Goal: Task Accomplishment & Management: Manage account settings

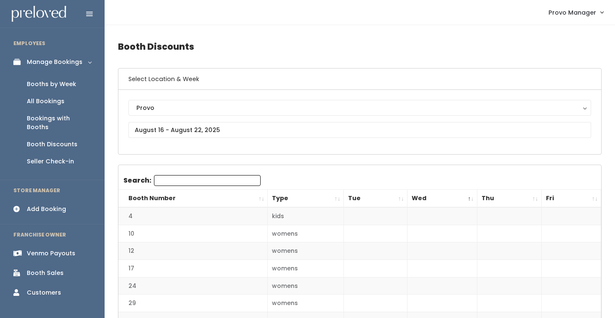
click at [54, 83] on div "Booths by Week" at bounding box center [51, 84] width 49 height 9
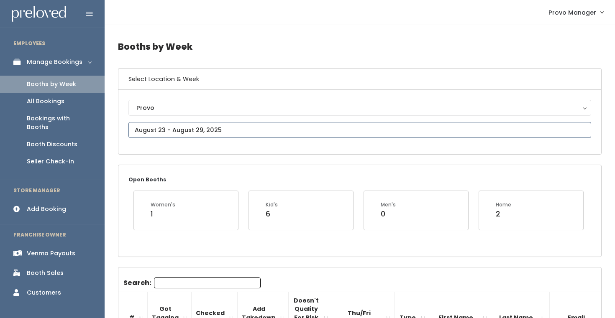
click at [186, 129] on input "text" at bounding box center [359, 130] width 462 height 16
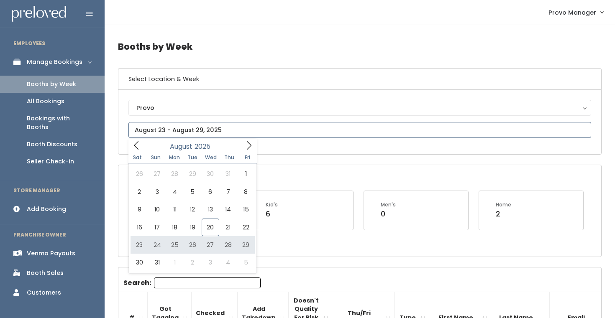
type input "[DATE] to [DATE]"
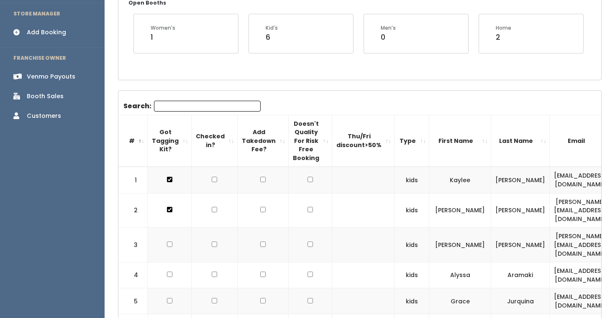
scroll to position [36, 0]
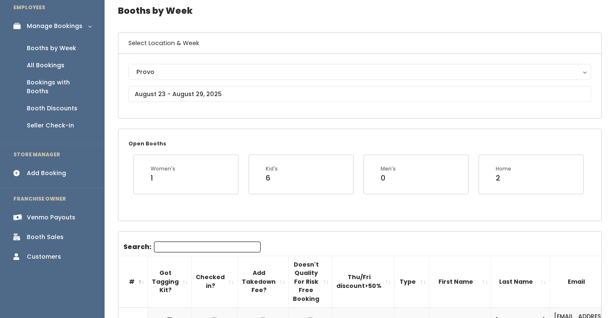
click at [50, 169] on div "Add Booking" at bounding box center [46, 173] width 39 height 9
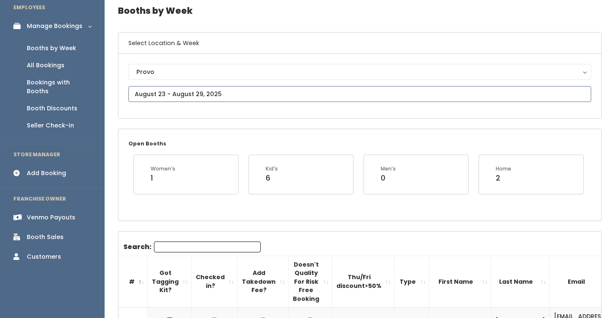
click at [176, 94] on input "text" at bounding box center [359, 94] width 462 height 16
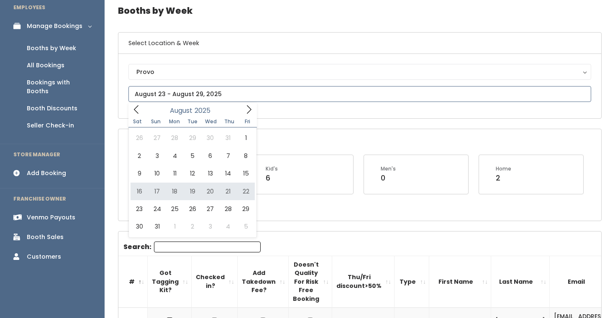
type input "August 16 to August 22"
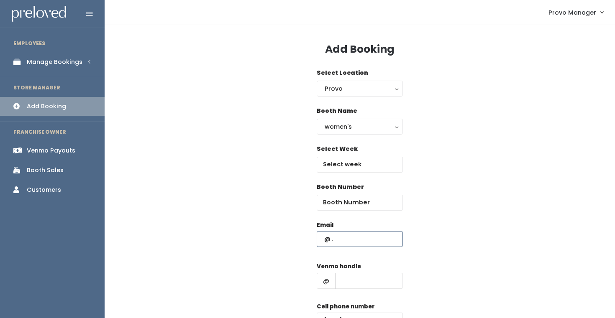
click at [339, 241] on input "text" at bounding box center [359, 239] width 86 height 16
paste input "diomarh4@gmail.com"
type input "diomarh4@gmail.com"
click at [362, 280] on input "text" at bounding box center [369, 281] width 68 height 16
type input "d"
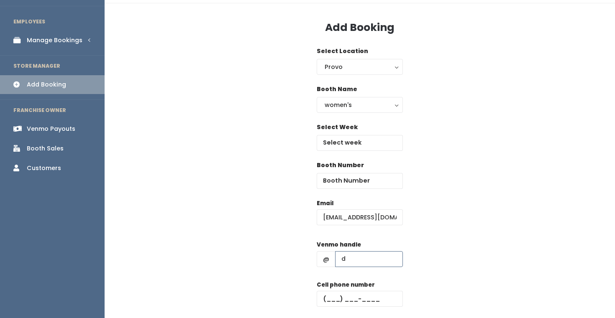
scroll to position [30, 0]
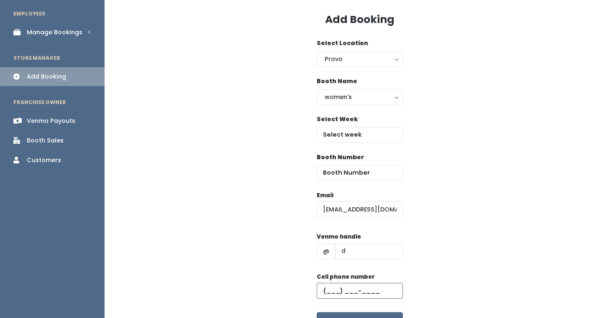
click at [368, 285] on input "text" at bounding box center [359, 291] width 86 height 16
type input "(555) 555-5555"
click at [342, 138] on input "text" at bounding box center [359, 135] width 86 height 16
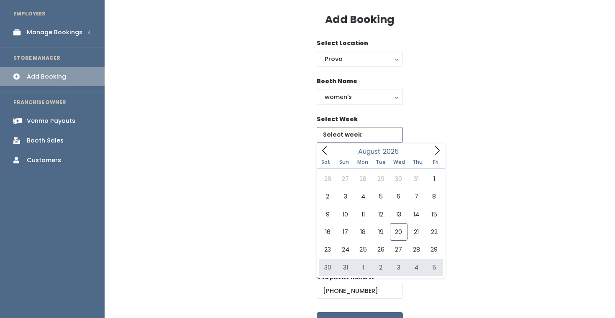
type input "August 30 to September 5"
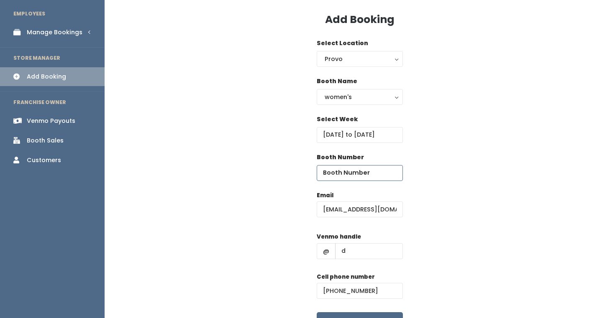
click at [342, 177] on input "number" at bounding box center [359, 173] width 86 height 16
type input "18"
click at [478, 164] on div "Booth Number 18" at bounding box center [359, 172] width 483 height 38
click at [426, 130] on div "Select Week August 30 to September 5" at bounding box center [359, 134] width 483 height 38
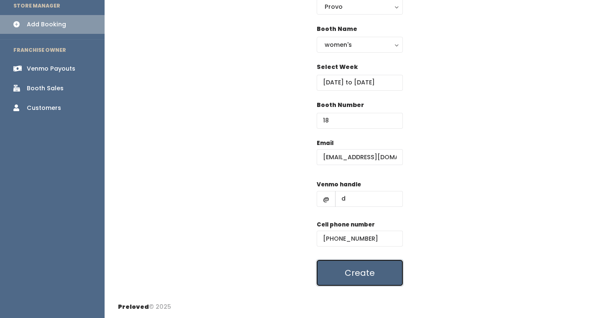
click at [368, 276] on button "Create" at bounding box center [359, 273] width 86 height 26
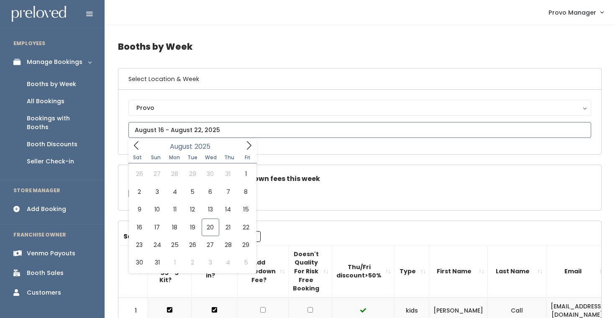
click at [183, 132] on input "text" at bounding box center [359, 130] width 462 height 16
type input "[DATE] to [DATE]"
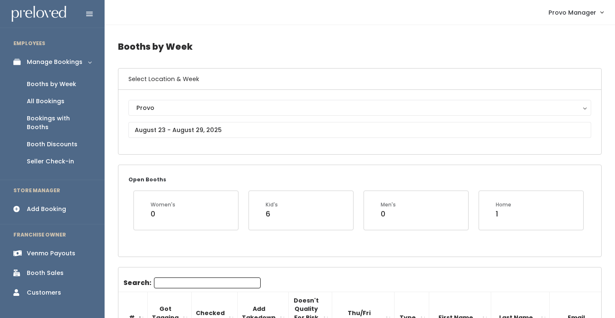
click at [185, 279] on input "Search:" at bounding box center [207, 283] width 107 height 11
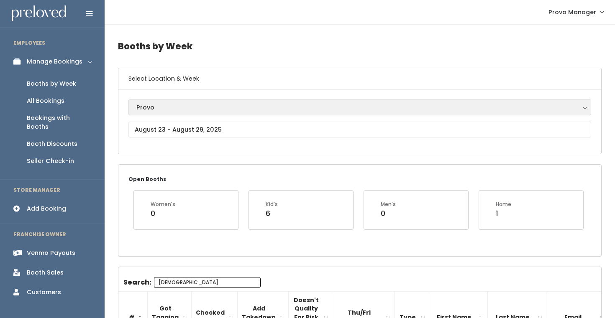
scroll to position [115, 0]
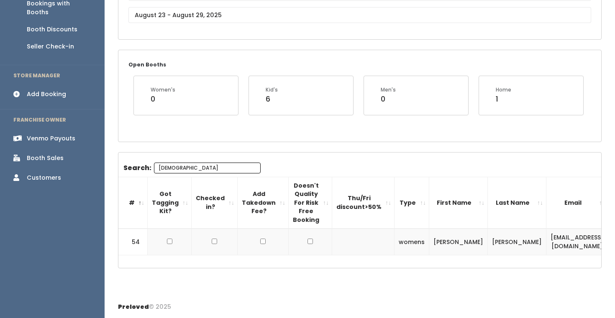
type input "dio"
drag, startPoint x: 559, startPoint y: 244, endPoint x: 490, endPoint y: 245, distance: 69.0
click at [546, 245] on td "diomarh4@gmail.com" at bounding box center [577, 242] width 62 height 26
copy td "diomarh4@gmail.com"
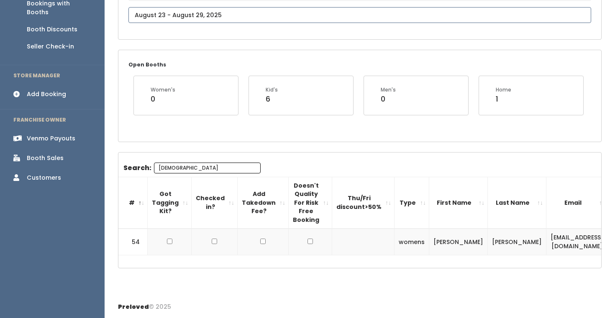
click at [167, 20] on input "text" at bounding box center [359, 15] width 462 height 16
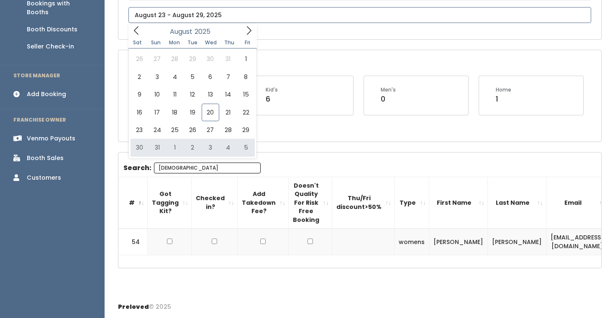
type input "August 30 to September 5"
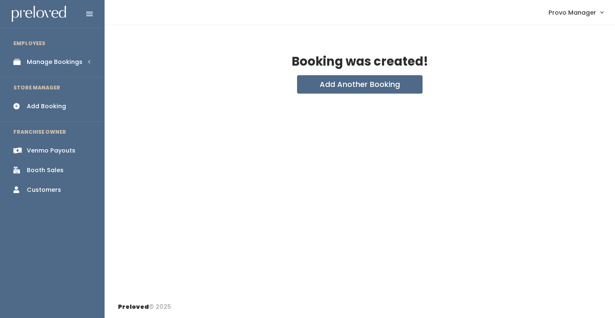
click at [48, 58] on div "Manage Bookings" at bounding box center [55, 62] width 56 height 9
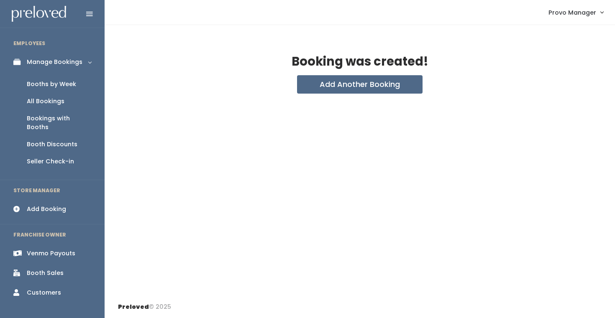
click at [50, 80] on div "Booths by Week" at bounding box center [51, 84] width 49 height 9
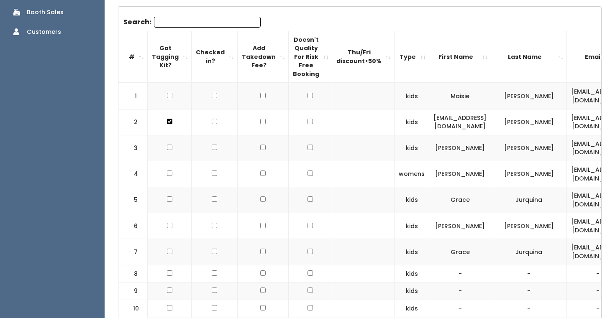
scroll to position [19, 0]
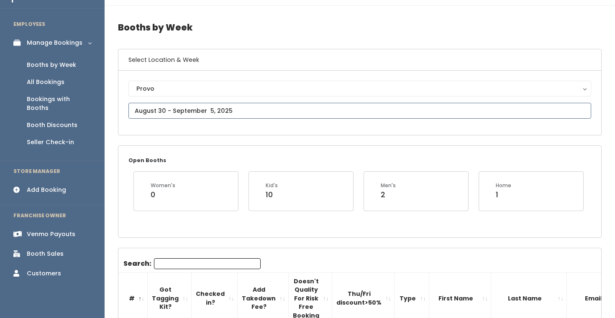
click at [179, 106] on input "text" at bounding box center [359, 111] width 462 height 16
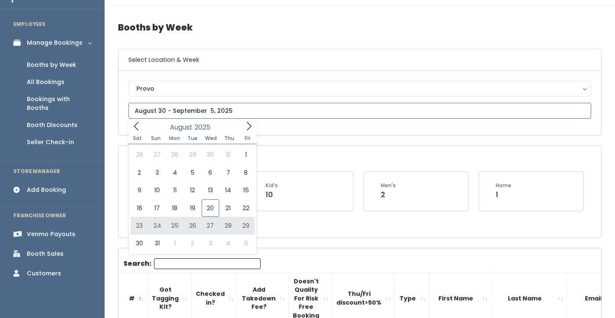
type input "[DATE] to [DATE]"
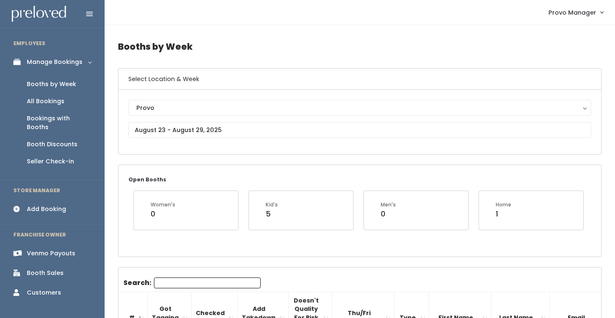
click at [204, 283] on input "Search:" at bounding box center [207, 283] width 107 height 11
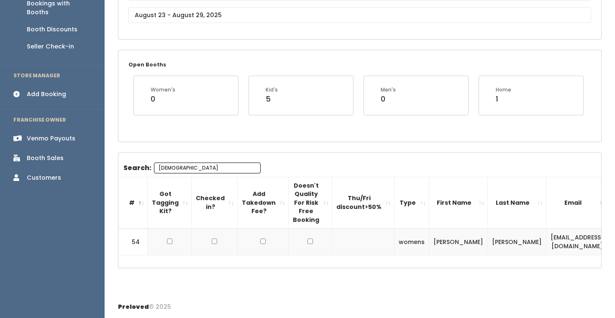
scroll to position [0, 77]
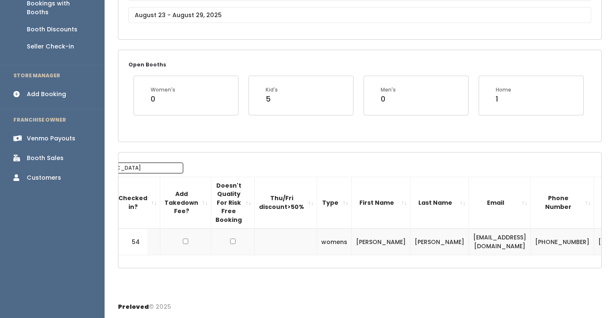
type input "dio"
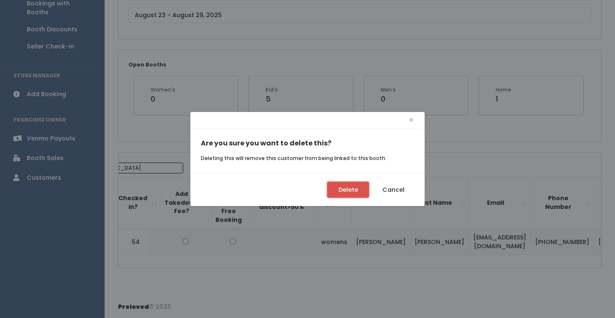
click at [355, 190] on button "Delete" at bounding box center [348, 190] width 42 height 16
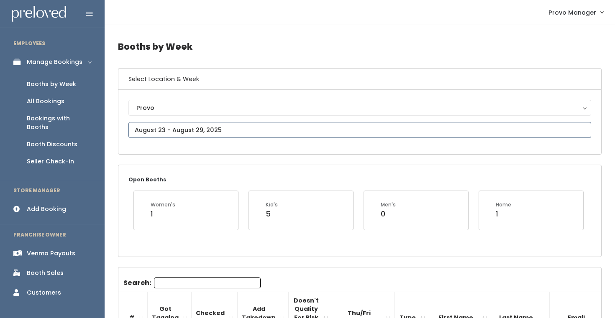
click at [179, 130] on input "text" at bounding box center [359, 130] width 462 height 16
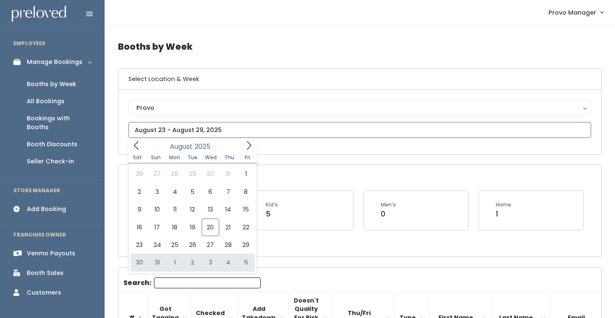
type input "[DATE] to [DATE]"
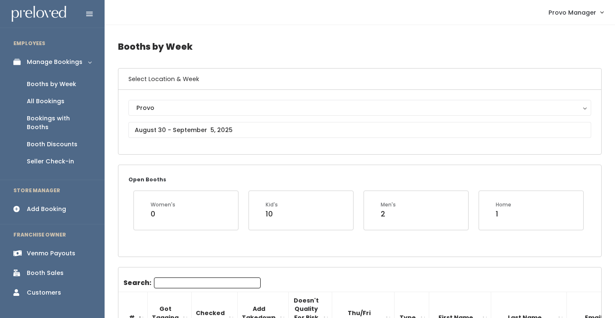
click at [183, 285] on input "Search:" at bounding box center [207, 283] width 107 height 11
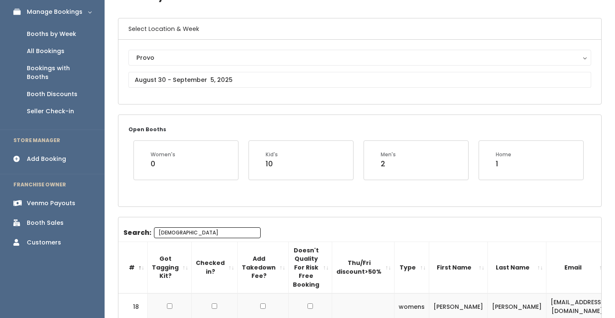
scroll to position [36, 0]
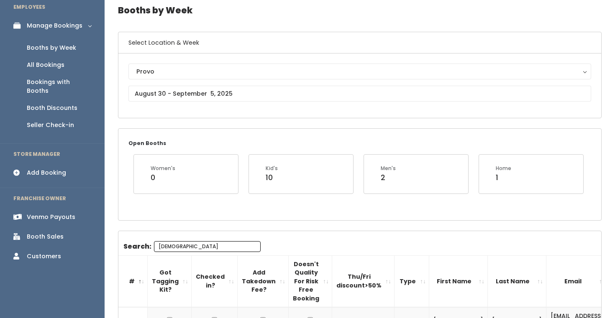
type input "[DEMOGRAPHIC_DATA]"
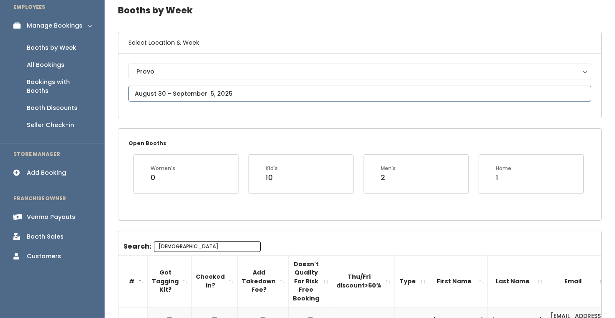
click at [196, 90] on input "text" at bounding box center [359, 94] width 462 height 16
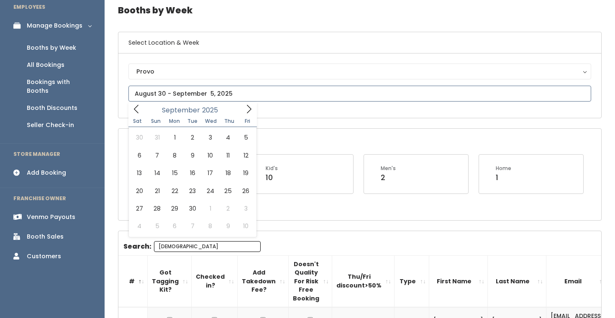
click at [248, 108] on icon at bounding box center [248, 109] width 9 height 9
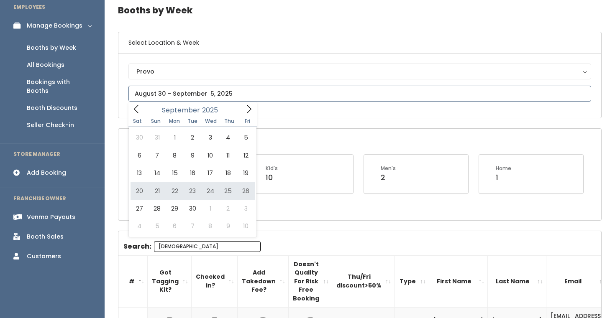
type input "[DATE] to [DATE]"
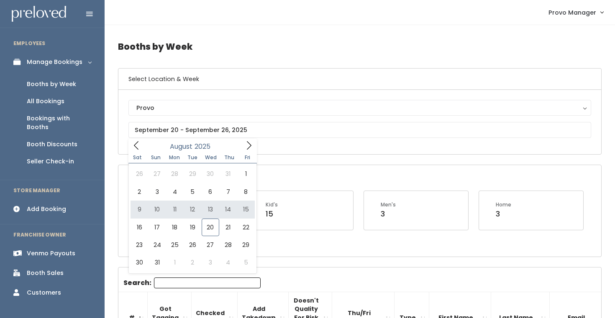
click at [54, 140] on div "Booth Discounts" at bounding box center [52, 144] width 51 height 9
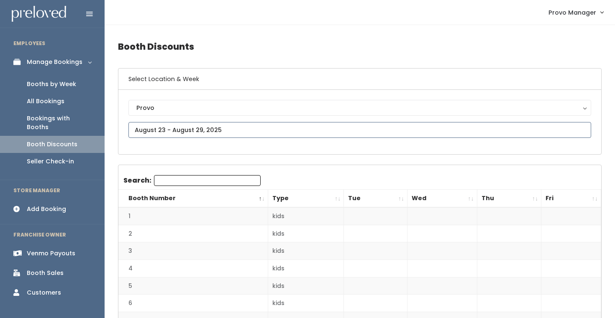
click at [191, 134] on input "text" at bounding box center [359, 130] width 462 height 16
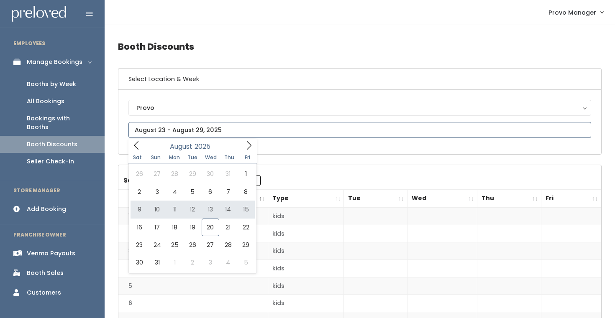
type input "[DATE] to [DATE]"
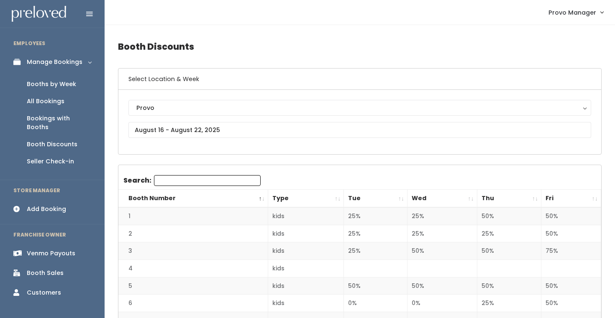
click at [592, 199] on th "Fri" at bounding box center [571, 199] width 60 height 18
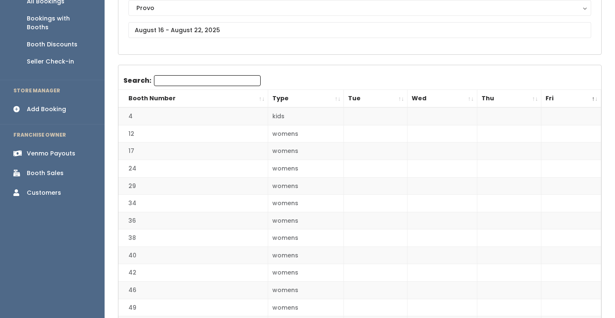
scroll to position [85, 0]
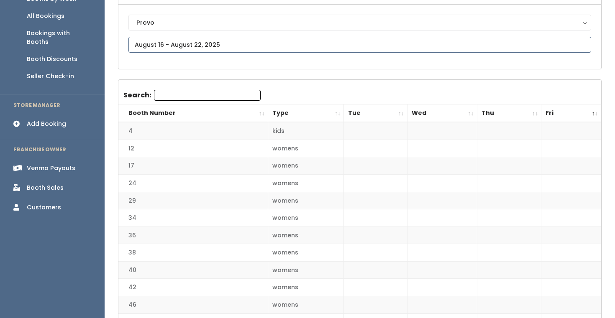
click at [184, 44] on input "text" at bounding box center [359, 45] width 462 height 16
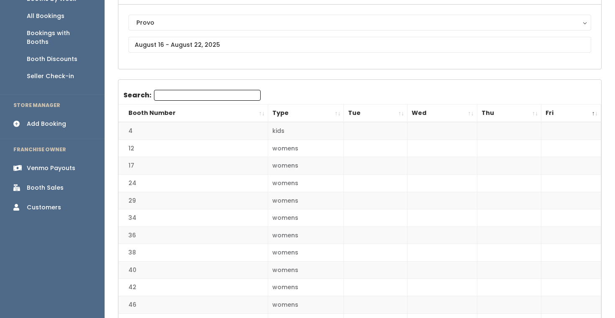
click at [143, 180] on td "24" at bounding box center [192, 184] width 149 height 18
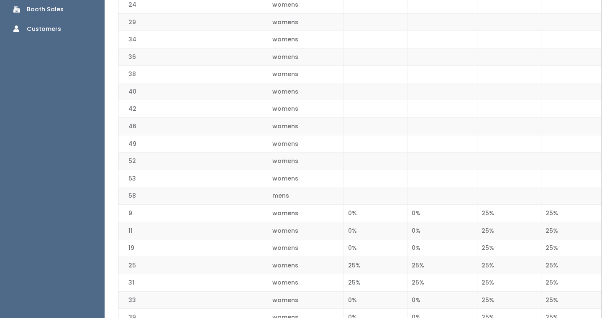
scroll to position [0, 0]
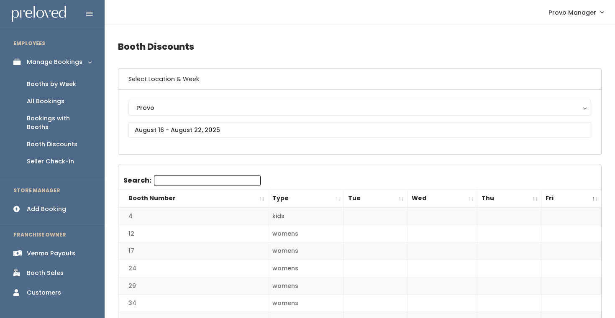
click at [73, 83] on div "Booths by Week" at bounding box center [51, 84] width 49 height 9
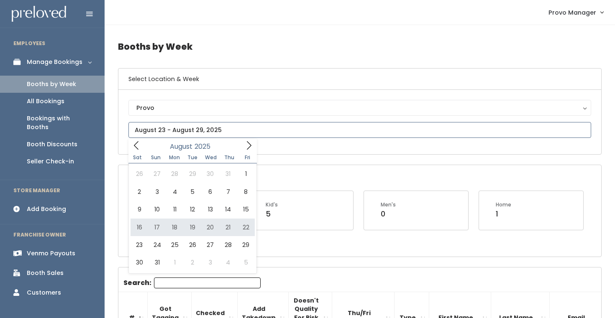
type input "[DATE] to [DATE]"
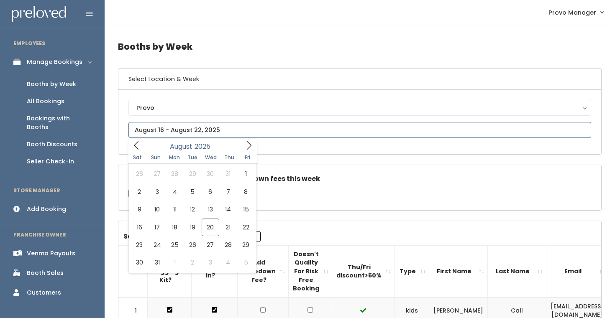
click at [196, 132] on input "text" at bounding box center [359, 130] width 462 height 16
type input "August 16 to August 22"
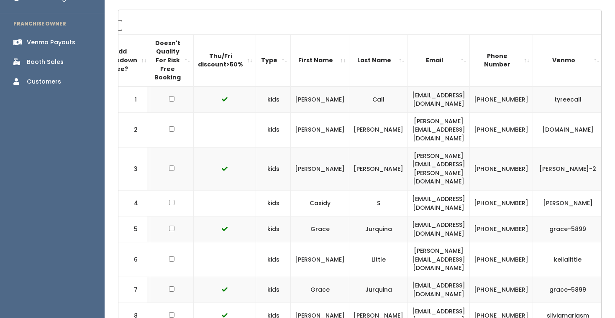
scroll to position [0, 166]
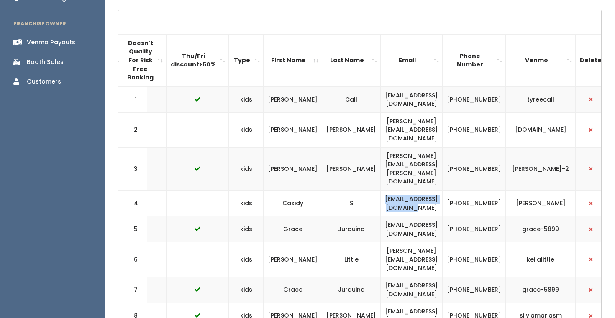
drag, startPoint x: 437, startPoint y: 179, endPoint x: 348, endPoint y: 178, distance: 89.1
click at [380, 190] on td "[EMAIL_ADDRESS][DOMAIN_NAME]" at bounding box center [411, 203] width 62 height 26
copy td "[EMAIL_ADDRESS][DOMAIN_NAME]"
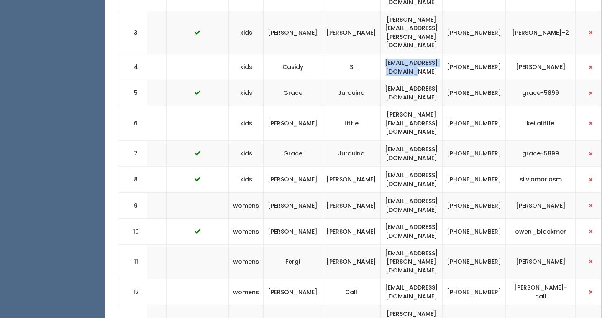
scroll to position [348, 0]
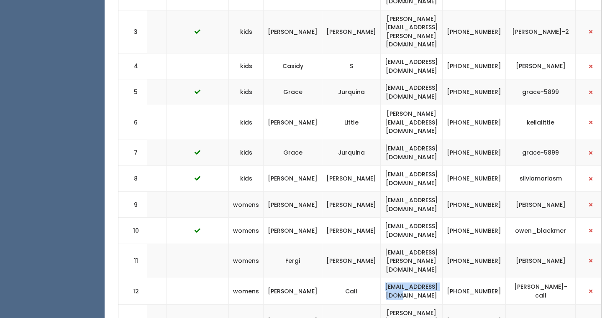
drag, startPoint x: 439, startPoint y: 250, endPoint x: 350, endPoint y: 250, distance: 89.5
click at [380, 278] on td "[EMAIL_ADDRESS][DOMAIN_NAME]" at bounding box center [411, 291] width 62 height 26
copy td "[EMAIL_ADDRESS][DOMAIN_NAME]"
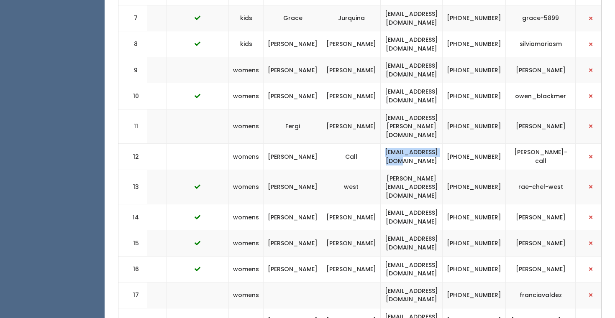
scroll to position [485, 0]
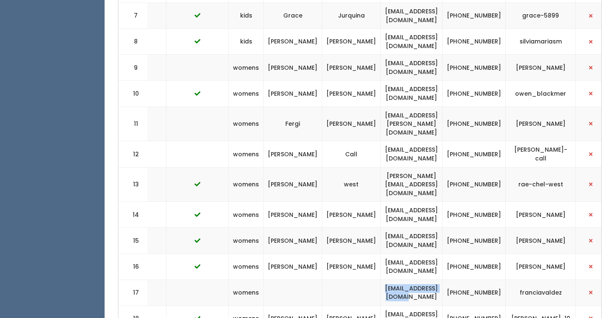
drag, startPoint x: 440, startPoint y: 245, endPoint x: 349, endPoint y: 242, distance: 91.2
click at [380, 280] on td "francia.chh@gmail.com" at bounding box center [411, 293] width 62 height 26
copy td "francia.chh@gmail.com"
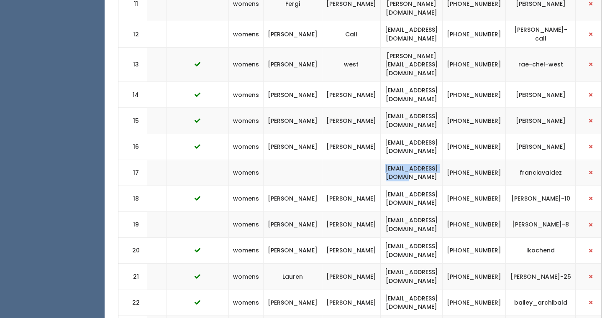
scroll to position [608, 0]
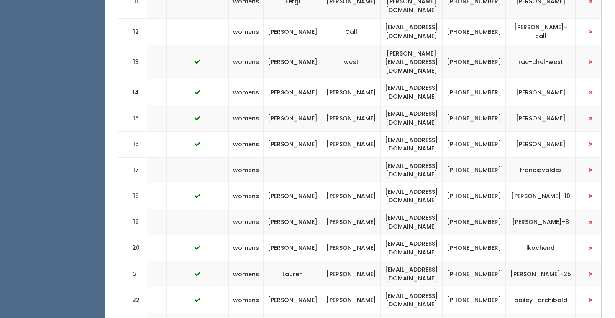
drag, startPoint x: 440, startPoint y: 274, endPoint x: 347, endPoint y: 273, distance: 92.8
copy td "333motorcycle@gmail.com"
drag, startPoint x: 436, startPoint y: 304, endPoint x: 349, endPoint y: 296, distance: 87.3
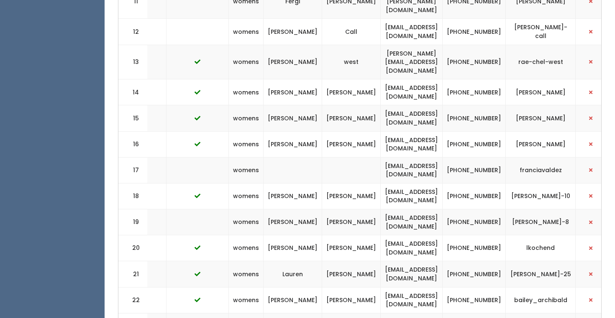
copy td "kyleemon19@gmail.com"
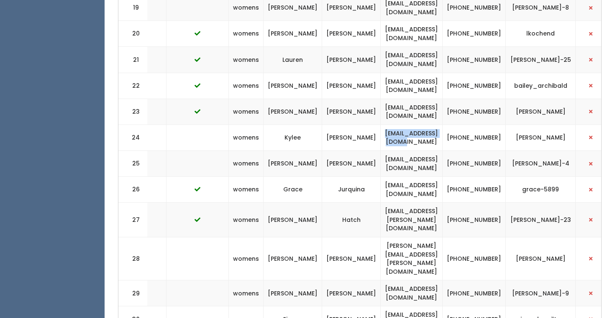
scroll to position [824, 0]
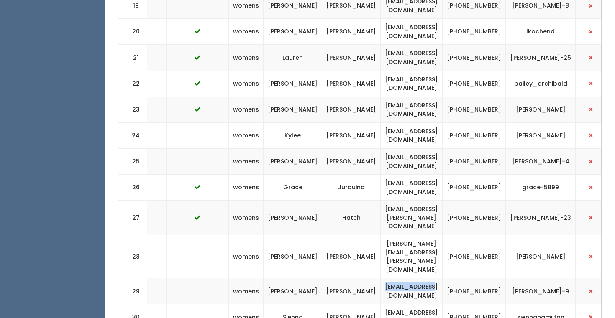
drag, startPoint x: 436, startPoint y: 216, endPoint x: 343, endPoint y: 216, distance: 92.8
click at [380, 278] on td "wades7@msn.com" at bounding box center [411, 291] width 62 height 26
copy td "wades7@msn.com"
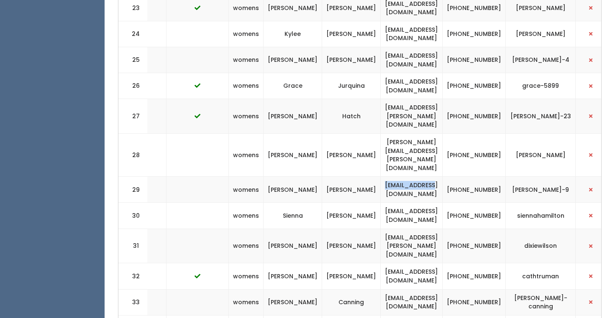
scroll to position [928, 0]
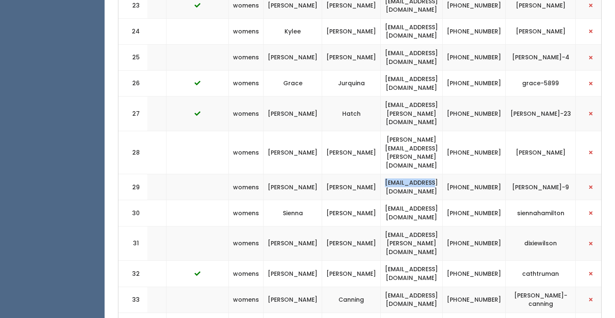
drag, startPoint x: 448, startPoint y: 284, endPoint x: 337, endPoint y: 281, distance: 111.2
copy tr "kassidy.marchant2007@gmail.com"
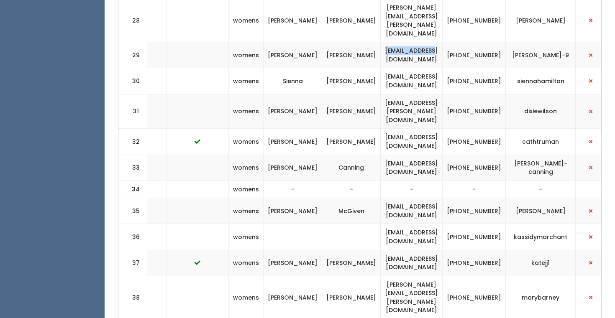
scroll to position [1061, 0]
drag, startPoint x: 443, startPoint y: 207, endPoint x: 354, endPoint y: 202, distance: 88.7
click at [380, 275] on td "mary.katilyn@hotmail.com" at bounding box center [411, 296] width 62 height 43
copy td "mary.katilyn@hotmail.com"
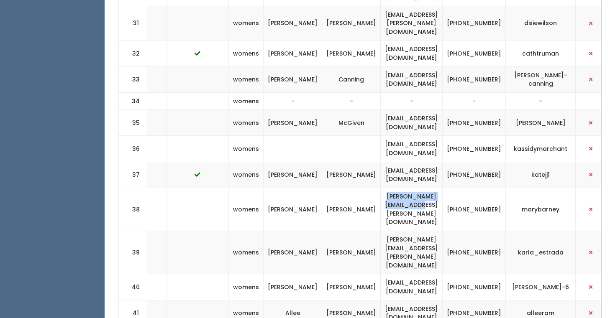
scroll to position [1162, 0]
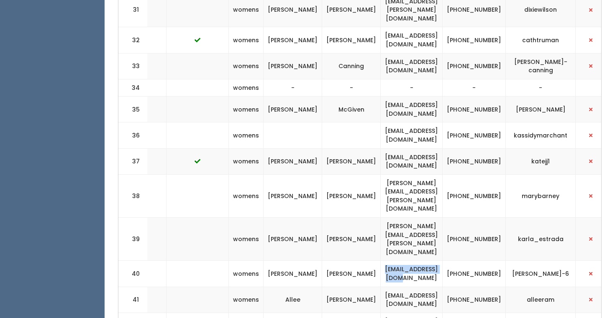
drag, startPoint x: 438, startPoint y: 157, endPoint x: 349, endPoint y: 157, distance: 88.6
click at [380, 261] on td "mntapia87@gmail.com" at bounding box center [411, 274] width 62 height 26
copy td "mntapia87@gmail.com"
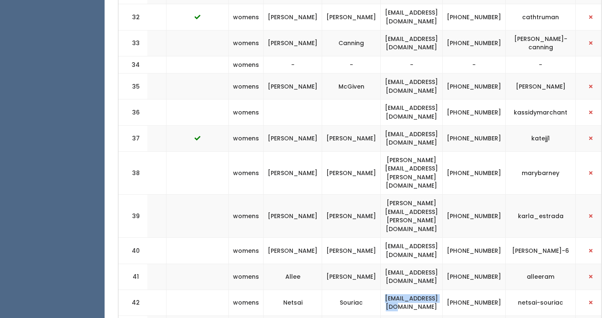
drag, startPoint x: 435, startPoint y: 183, endPoint x: 354, endPoint y: 183, distance: 81.1
click at [380, 290] on td "souriacn@gmail.com" at bounding box center [411, 303] width 62 height 26
copy td "souriacn@gmail.com"
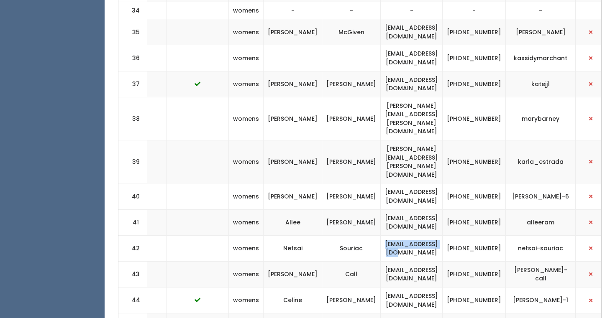
scroll to position [1252, 0]
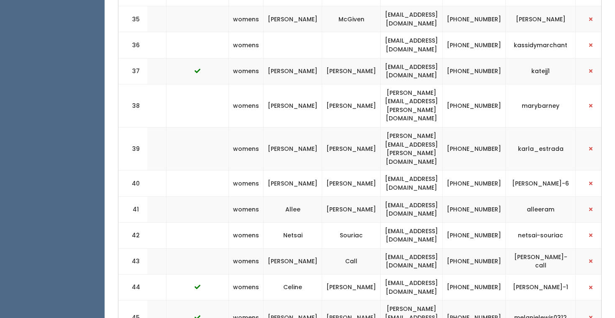
drag, startPoint x: 429, startPoint y: 219, endPoint x: 354, endPoint y: 219, distance: 75.3
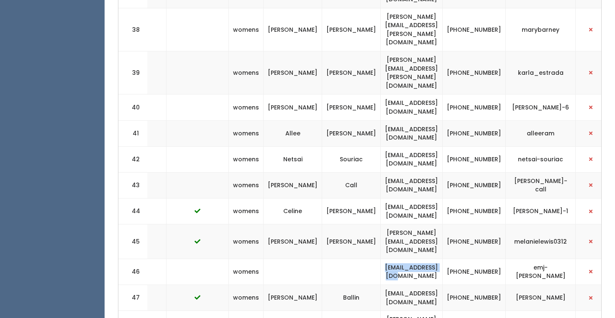
scroll to position [1339, 0]
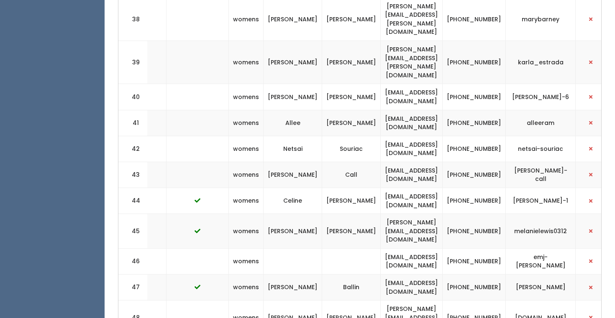
drag, startPoint x: 436, startPoint y: 211, endPoint x: 351, endPoint y: 209, distance: 84.5
drag, startPoint x: 435, startPoint y: 211, endPoint x: 358, endPoint y: 211, distance: 76.5
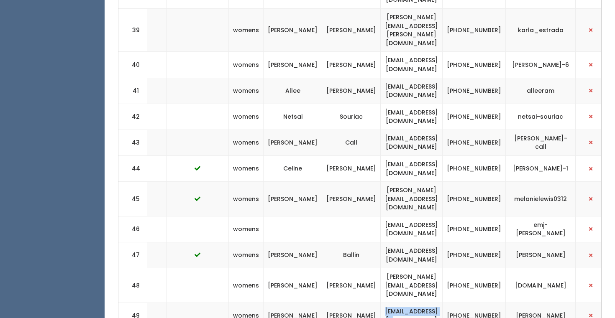
scroll to position [1377, 0]
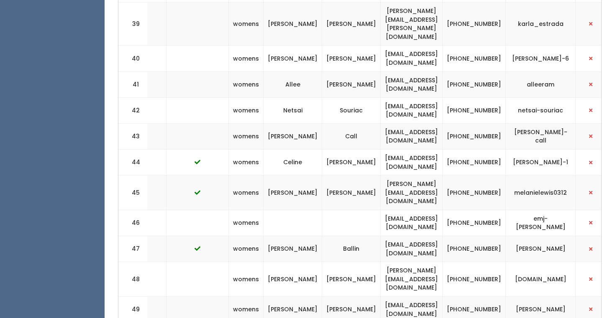
drag, startPoint x: 436, startPoint y: 252, endPoint x: 357, endPoint y: 250, distance: 79.0
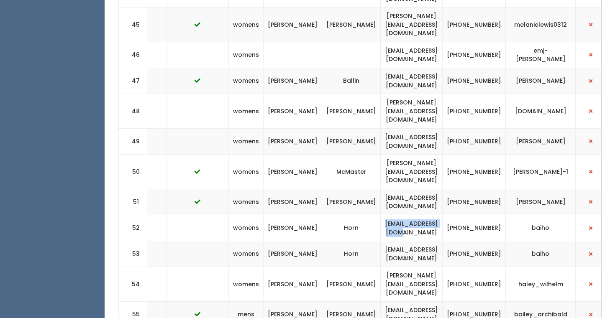
scroll to position [1556, 0]
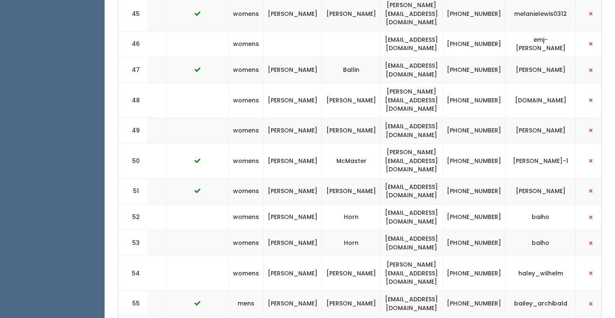
drag, startPoint x: 432, startPoint y: 230, endPoint x: 347, endPoint y: 229, distance: 84.9
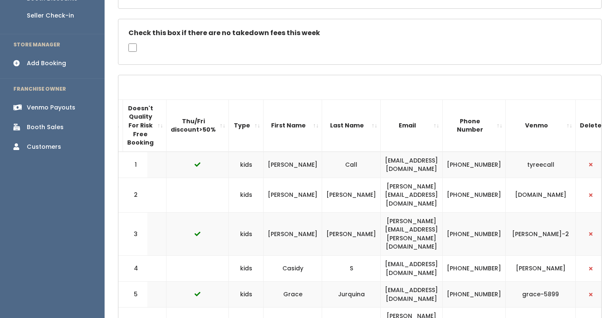
scroll to position [0, 0]
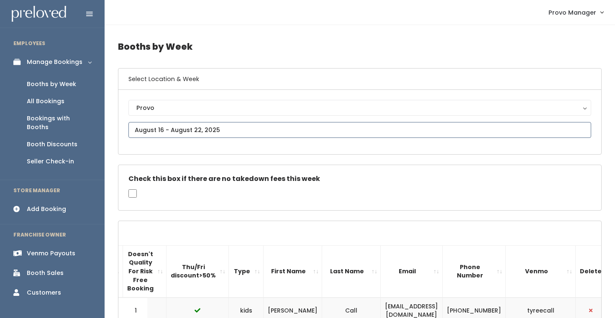
click at [164, 130] on input "text" at bounding box center [359, 130] width 462 height 16
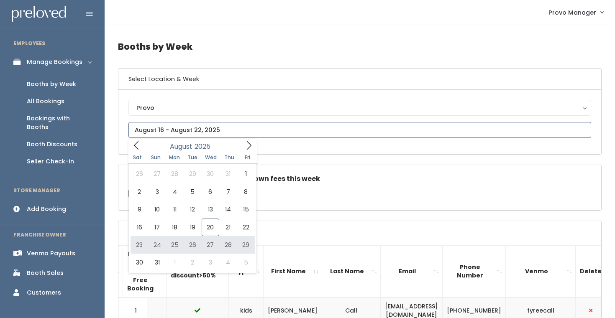
type input "August 23 to August 29"
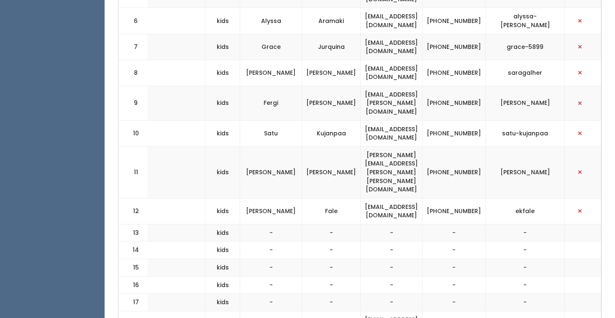
scroll to position [0, 222]
drag, startPoint x: 450, startPoint y: 135, endPoint x: 334, endPoint y: 133, distance: 115.8
click at [360, 146] on td "[PERSON_NAME][EMAIL_ADDRESS][PERSON_NAME][PERSON_NAME][DOMAIN_NAME]" at bounding box center [391, 172] width 62 height 52
copy td "[PERSON_NAME][EMAIL_ADDRESS][PERSON_NAME][PERSON_NAME][DOMAIN_NAME]"
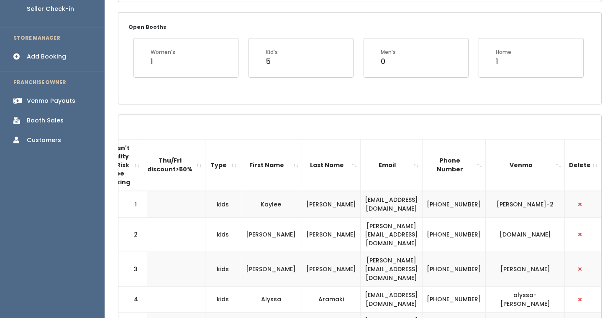
scroll to position [0, 0]
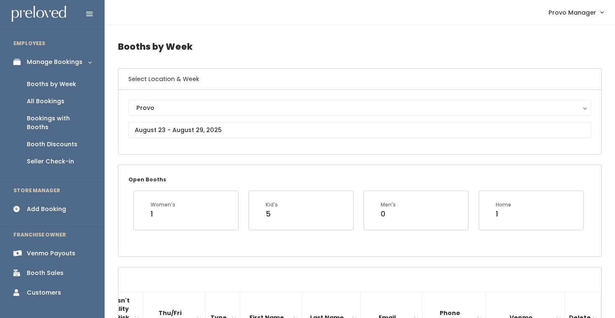
click at [54, 205] on link "Add Booking" at bounding box center [52, 209] width 105 height 19
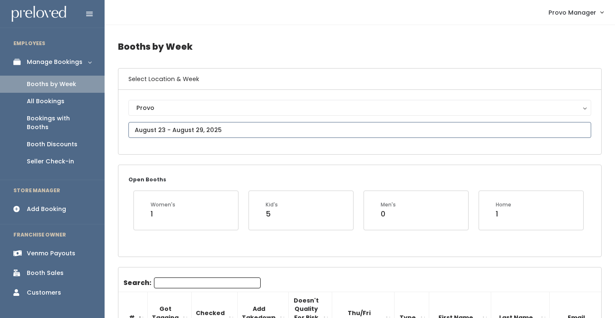
click at [187, 128] on input "text" at bounding box center [359, 130] width 462 height 16
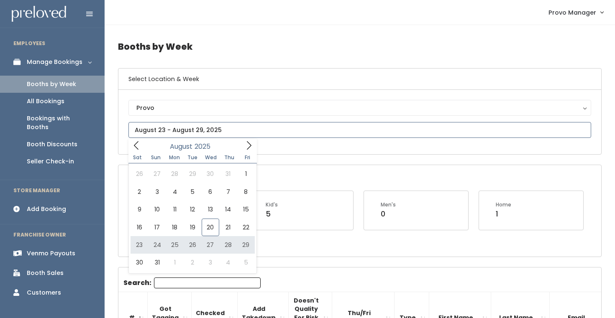
type input "[DATE] to [DATE]"
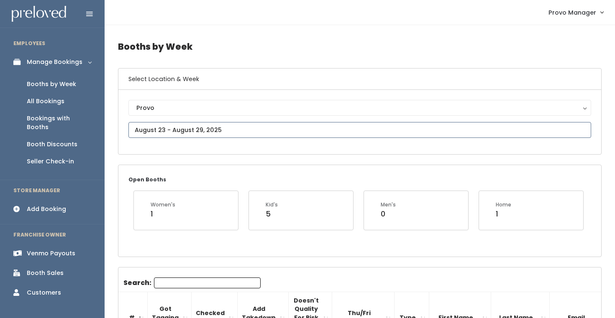
click at [162, 130] on input "text" at bounding box center [359, 130] width 462 height 16
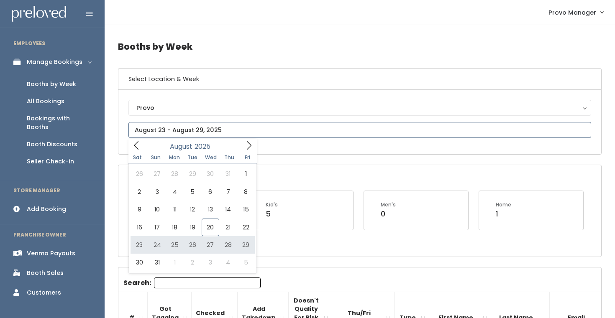
type input "[DATE] to [DATE]"
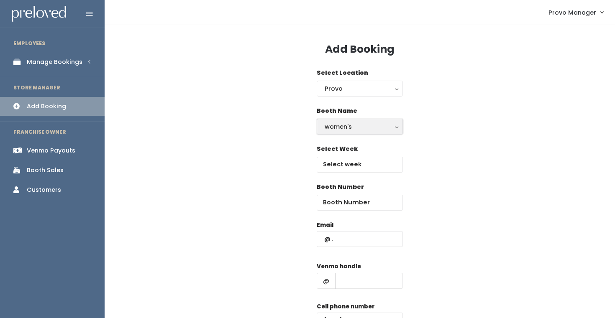
click at [331, 128] on div "women's" at bounding box center [359, 126] width 70 height 9
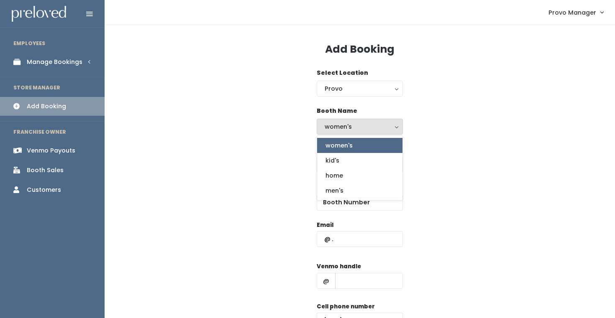
click at [351, 146] on span "women's" at bounding box center [338, 145] width 27 height 9
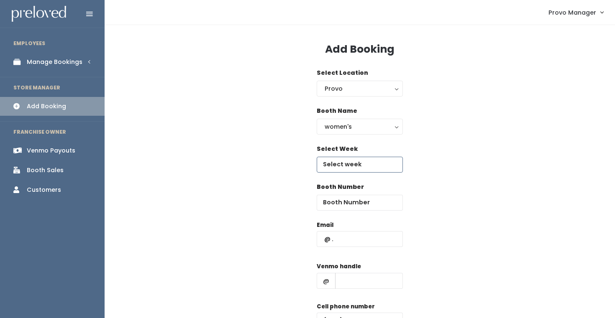
click at [341, 167] on input "text" at bounding box center [359, 165] width 86 height 16
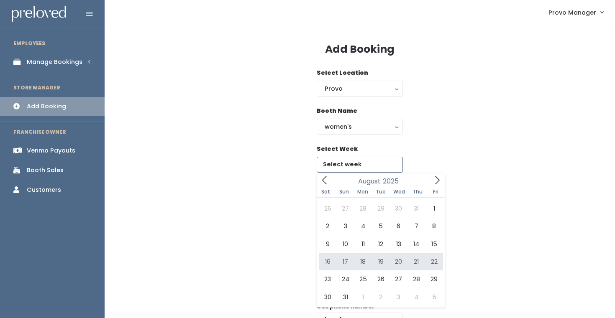
type input "August 23 to August 29"
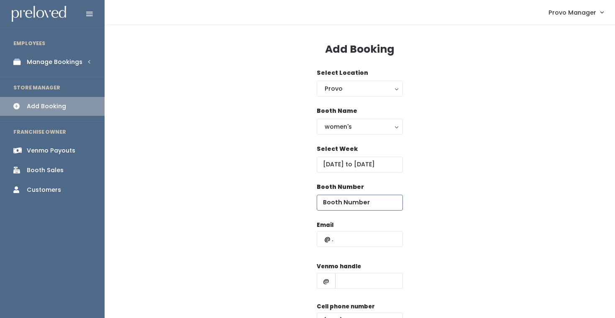
click at [355, 202] on input "number" at bounding box center [359, 203] width 86 height 16
type input "54"
click at [345, 242] on input "text" at bounding box center [359, 239] width 86 height 16
paste input "[PERSON_NAME][EMAIL_ADDRESS][PERSON_NAME][PERSON_NAME][DOMAIN_NAME]"
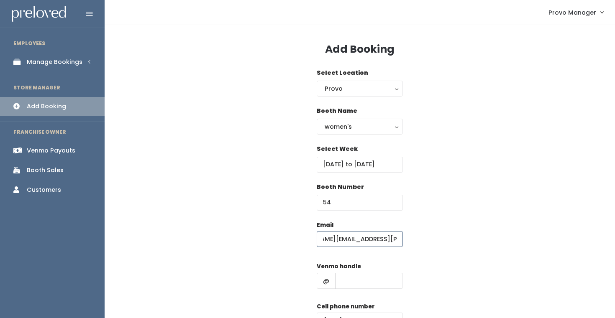
type input "[PERSON_NAME][EMAIL_ADDRESS][PERSON_NAME][PERSON_NAME][DOMAIN_NAME]"
click at [351, 280] on input "text" at bounding box center [369, 281] width 68 height 16
type input "d"
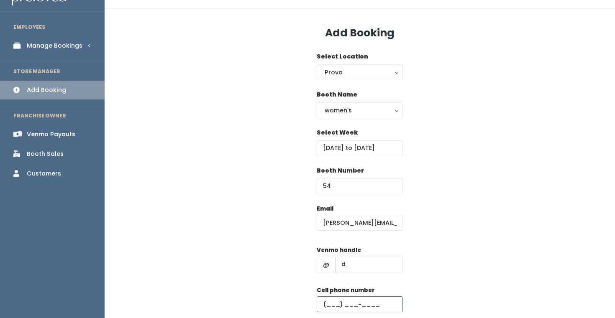
click at [368, 305] on input "text" at bounding box center [359, 304] width 86 height 16
type input "(555) 555-5555"
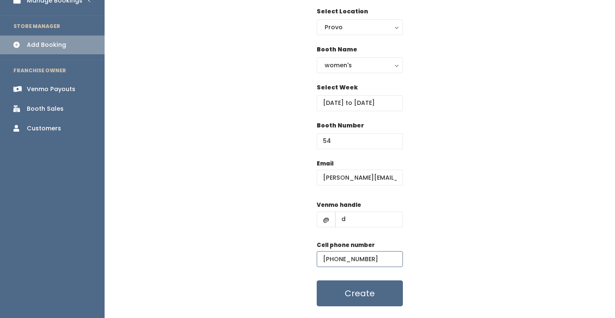
scroll to position [62, 0]
click at [364, 293] on button "Create" at bounding box center [359, 293] width 86 height 26
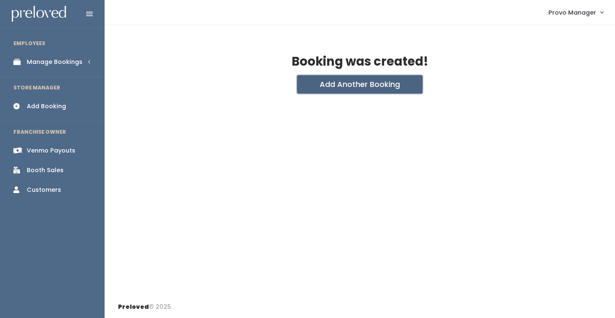
click at [330, 93] on button "Add Another Booking" at bounding box center [359, 84] width 125 height 18
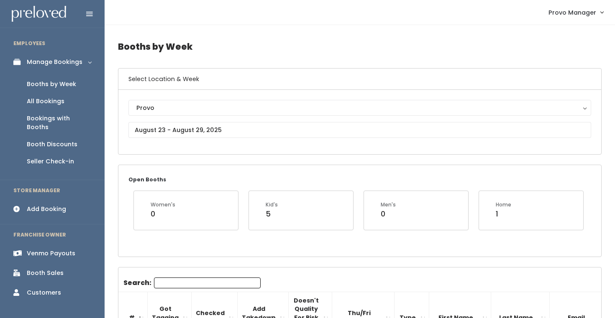
click at [164, 284] on input "Search:" at bounding box center [207, 283] width 107 height 11
type input "[PERSON_NAME]"
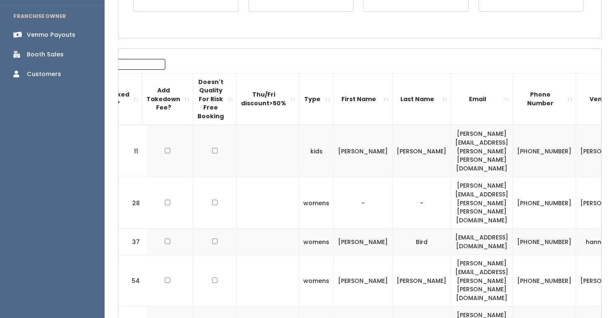
scroll to position [0, 104]
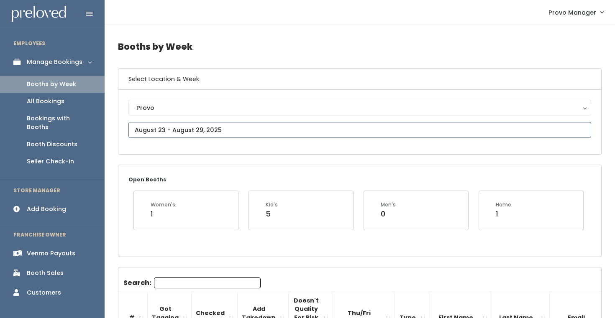
click at [149, 128] on input "text" at bounding box center [359, 130] width 462 height 16
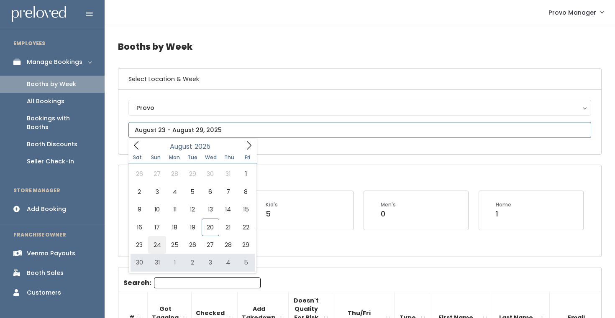
type input "[DATE] to [DATE]"
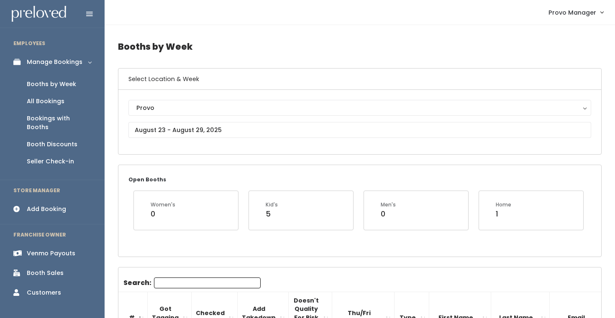
click at [172, 284] on input "Search:" at bounding box center [207, 283] width 107 height 11
type input "anna"
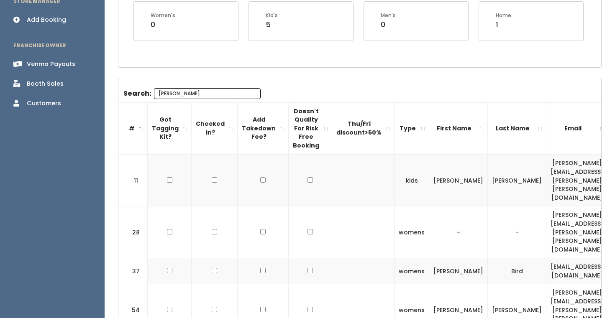
scroll to position [186, 0]
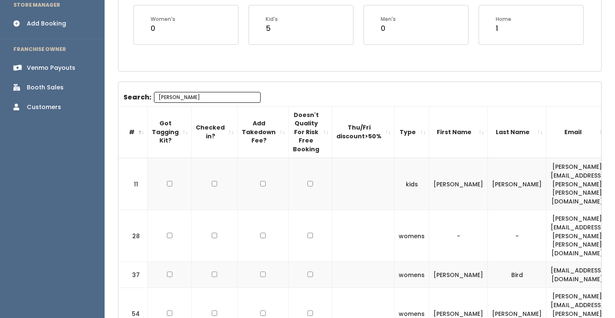
click at [204, 99] on input "anna" at bounding box center [207, 97] width 107 height 11
click at [211, 99] on input "anna" at bounding box center [207, 97] width 107 height 11
click at [207, 97] on input "anna" at bounding box center [207, 97] width 107 height 11
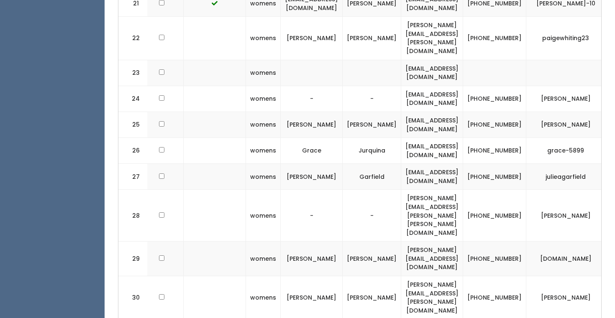
scroll to position [0, 222]
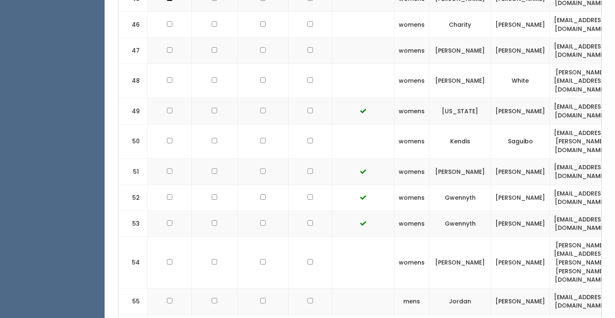
scroll to position [0, 222]
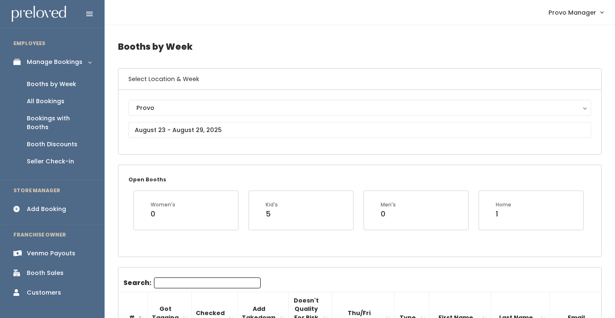
click at [165, 282] on input "Search:" at bounding box center [207, 283] width 107 height 11
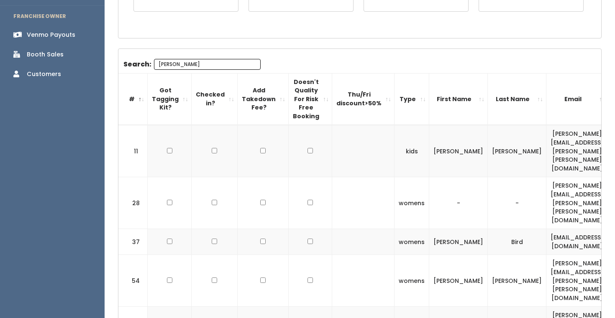
scroll to position [0, 148]
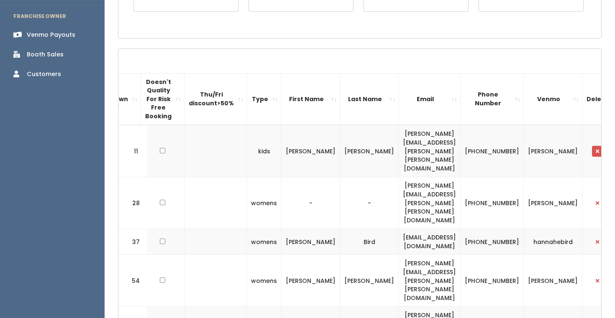
type input "[PERSON_NAME]"
click at [592, 146] on button "button" at bounding box center [597, 151] width 11 height 11
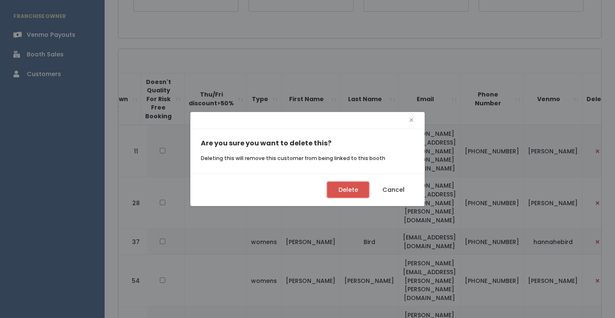
click at [334, 192] on button "Delete" at bounding box center [348, 190] width 42 height 16
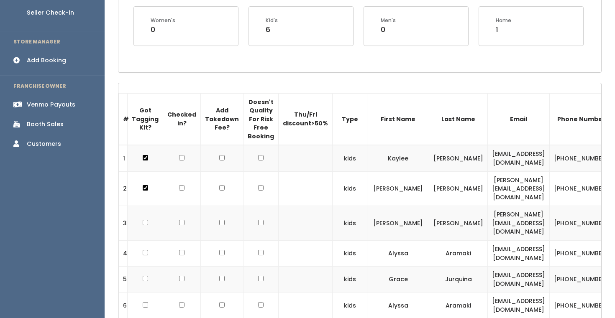
scroll to position [57, 0]
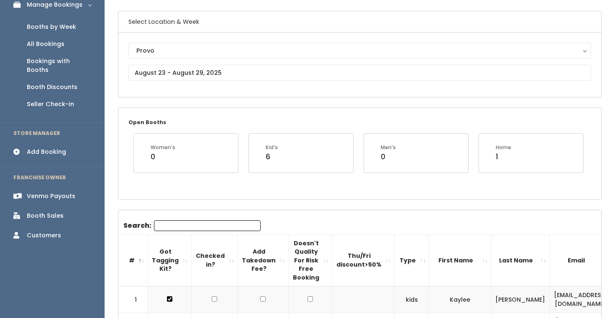
click at [165, 226] on input "Search:" at bounding box center [207, 225] width 107 height 11
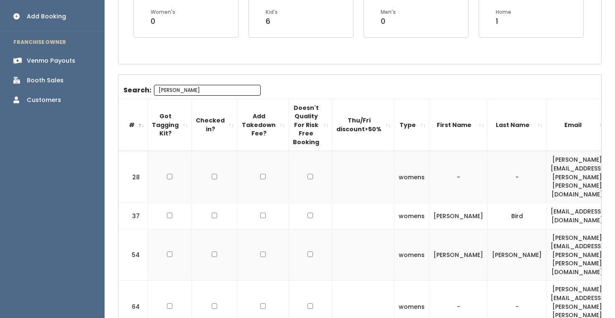
scroll to position [0, 148]
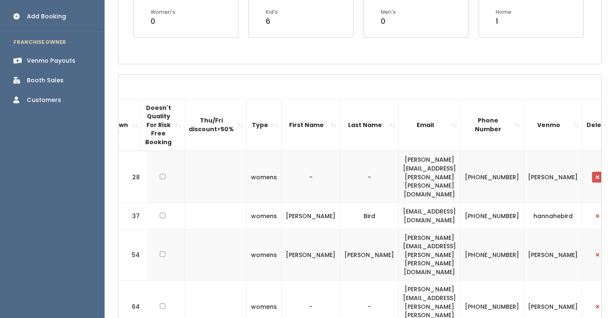
type input "anna"
click at [592, 172] on button "button" at bounding box center [597, 177] width 11 height 11
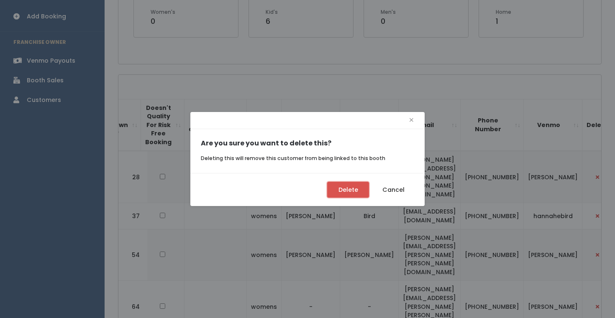
click at [353, 192] on button "Delete" at bounding box center [348, 190] width 42 height 16
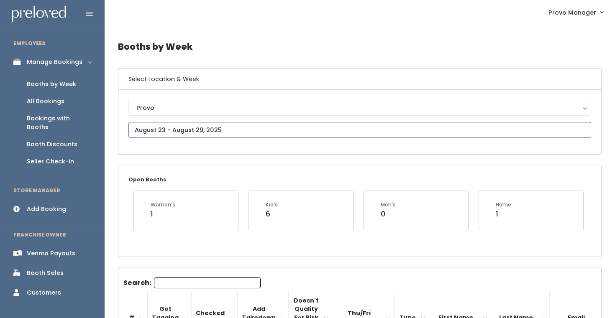
click at [179, 128] on input "text" at bounding box center [359, 130] width 462 height 16
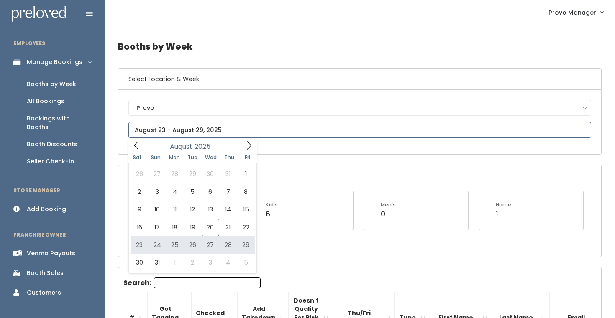
type input "August 23 to August 29"
click at [207, 133] on input "text" at bounding box center [359, 130] width 462 height 16
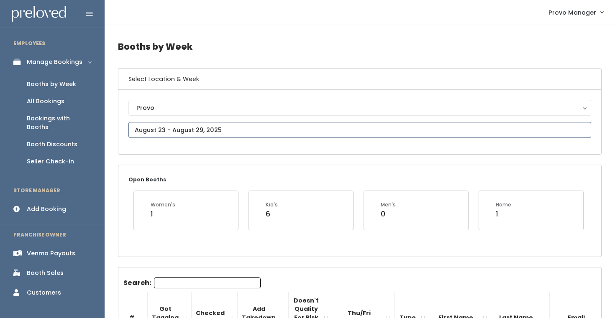
click at [184, 134] on input "text" at bounding box center [359, 130] width 462 height 16
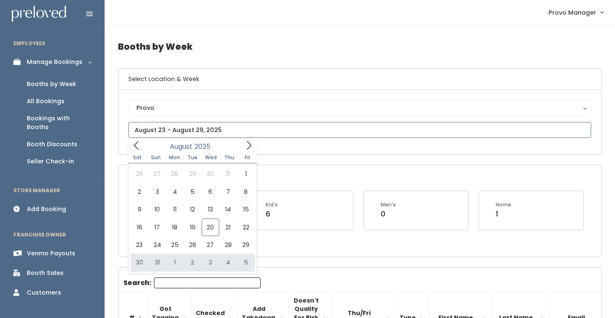
type input "[DATE] to [DATE]"
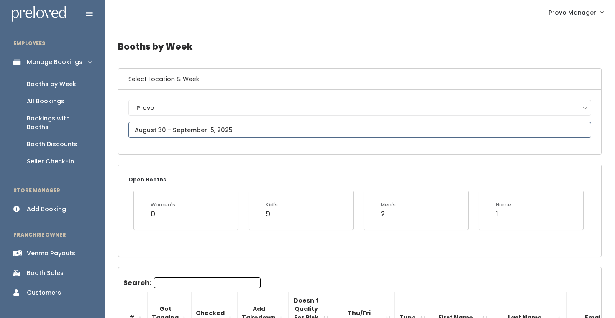
click at [154, 133] on input "text" at bounding box center [359, 130] width 462 height 16
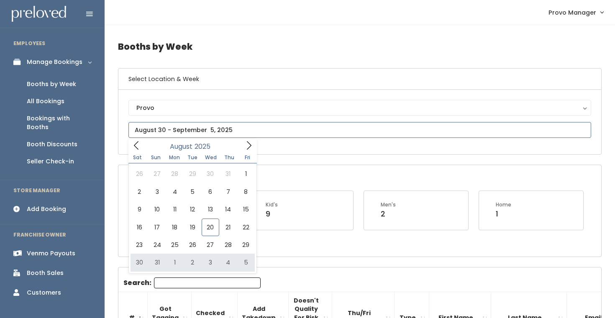
type input "[DATE] to [DATE]"
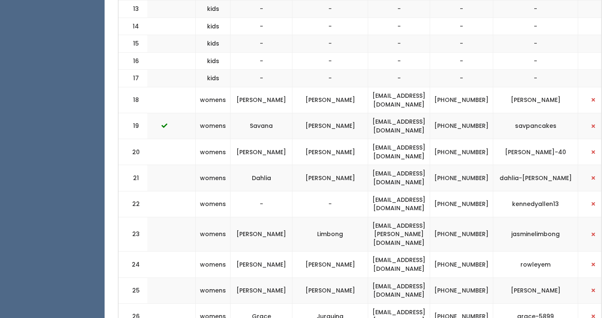
scroll to position [620, 0]
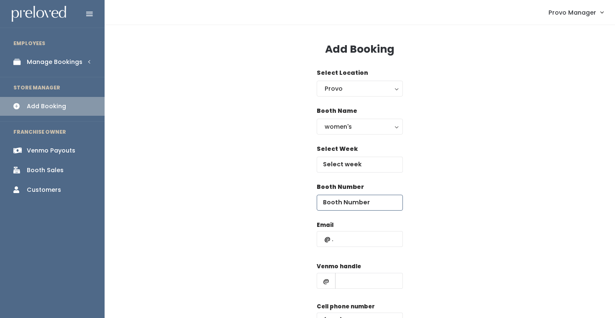
click at [329, 209] on input "number" at bounding box center [359, 203] width 86 height 16
click at [334, 241] on input "text" at bounding box center [359, 239] width 86 height 16
paste input "[EMAIL_ADDRESS][DOMAIN_NAME]"
type input "[EMAIL_ADDRESS][DOMAIN_NAME]"
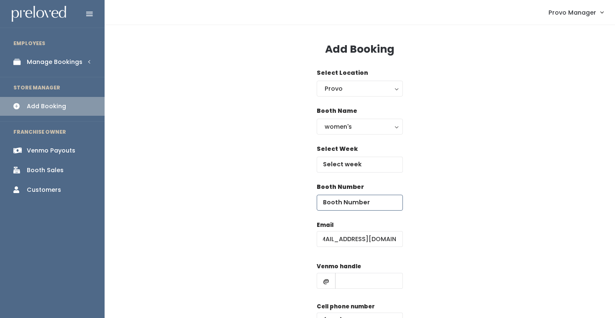
click at [336, 203] on input "number" at bounding box center [359, 203] width 86 height 16
click at [339, 170] on input "text" at bounding box center [359, 165] width 86 height 16
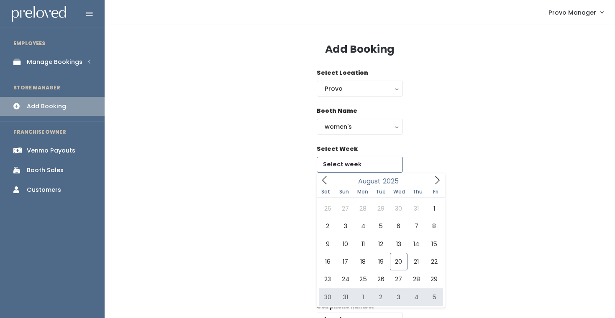
type input "[DATE] to [DATE]"
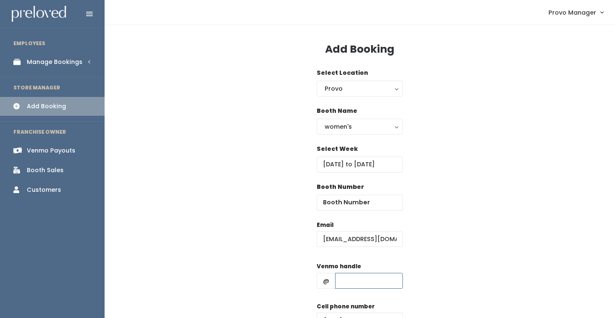
click at [349, 288] on input "text" at bounding box center [369, 281] width 68 height 16
type input "d"
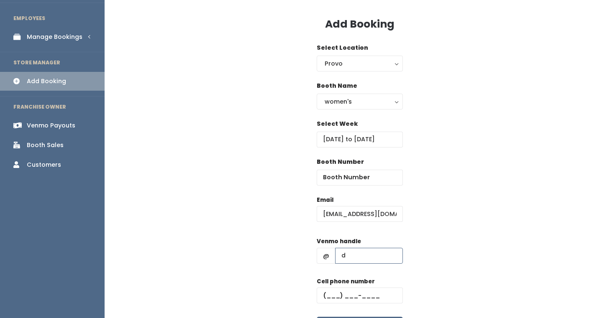
scroll to position [26, 0]
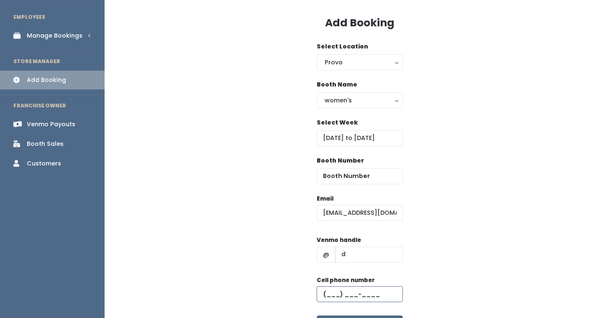
click at [366, 288] on input "text" at bounding box center [359, 294] width 86 height 16
type input "[PHONE_NUMBER]"
click at [346, 171] on input "number" at bounding box center [359, 176] width 86 height 16
type input "7"
type input "17"
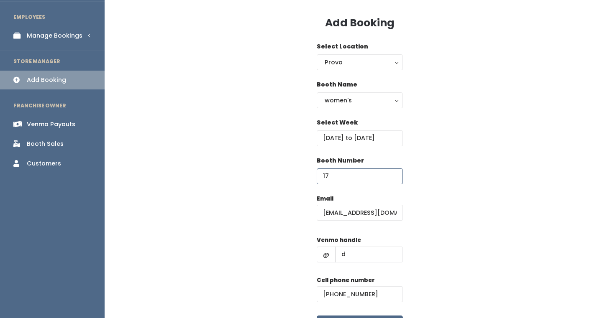
click at [442, 180] on div "Booth Number 17" at bounding box center [359, 175] width 483 height 38
click at [444, 142] on div "Select Week [DATE] to [DATE]" at bounding box center [359, 137] width 483 height 38
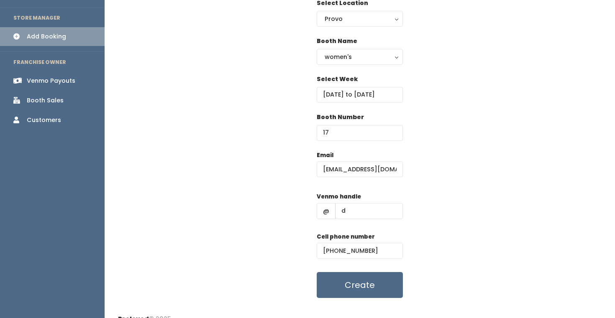
scroll to position [82, 0]
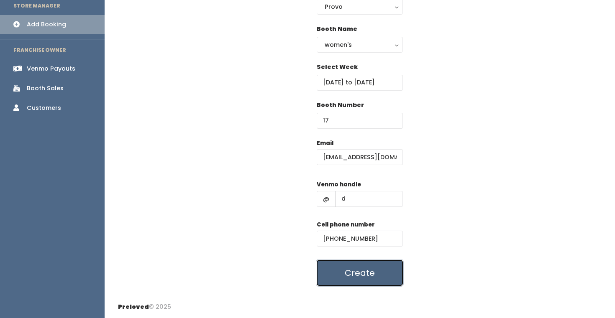
click at [371, 266] on button "Create" at bounding box center [359, 273] width 86 height 26
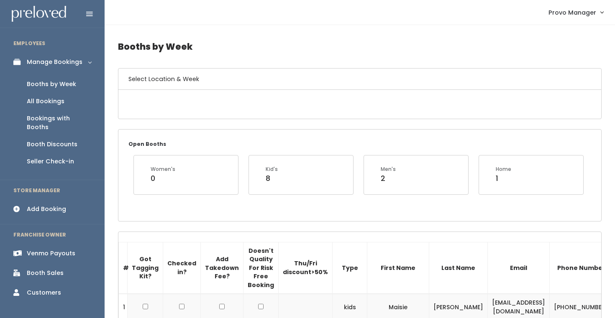
scroll to position [620, 0]
